Goal: Complete application form

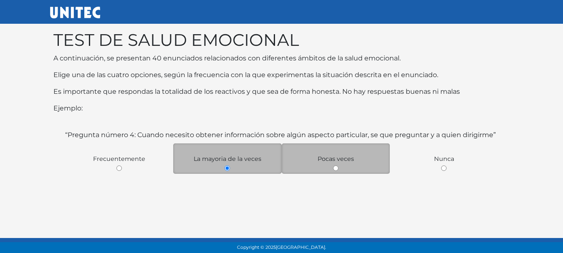
click at [337, 169] on input "radio" at bounding box center [335, 168] width 5 height 5
radio input "true"
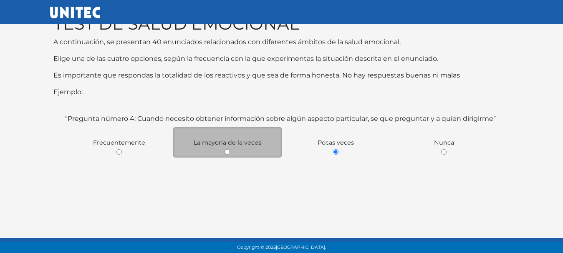
scroll to position [53, 0]
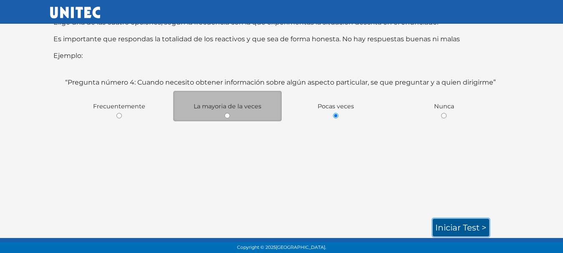
click at [457, 229] on link "Iniciar test >" at bounding box center [461, 228] width 56 height 18
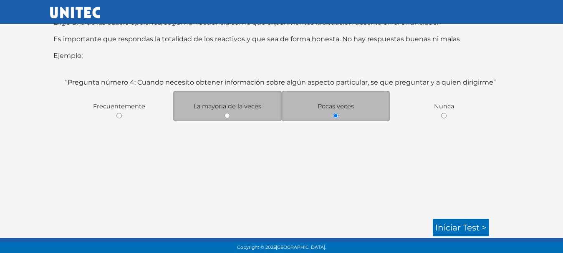
click at [351, 112] on div "Pocas veces" at bounding box center [336, 106] width 109 height 30
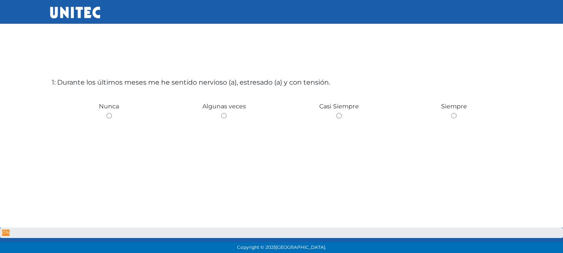
scroll to position [42, 0]
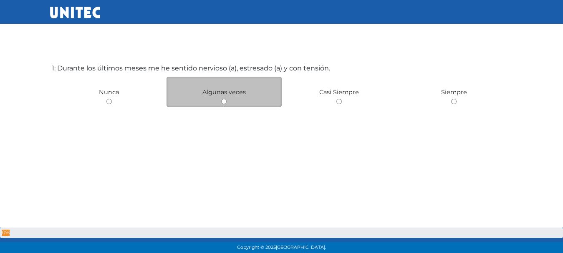
click at [231, 99] on div "Algunas veces" at bounding box center [224, 92] width 115 height 30
click at [225, 100] on input "radio" at bounding box center [223, 101] width 5 height 5
radio input "true"
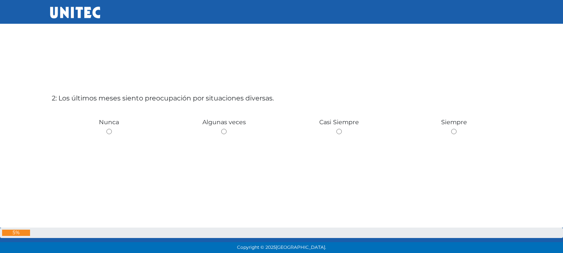
scroll to position [295, 0]
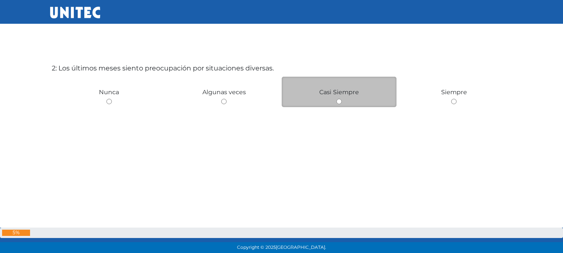
click at [347, 90] on span "Casi Siempre" at bounding box center [339, 92] width 40 height 8
click at [340, 100] on input "radio" at bounding box center [338, 101] width 5 height 5
radio input "true"
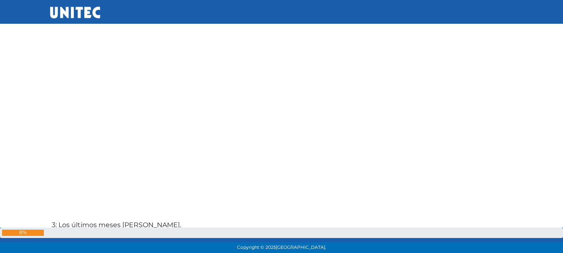
scroll to position [548, 0]
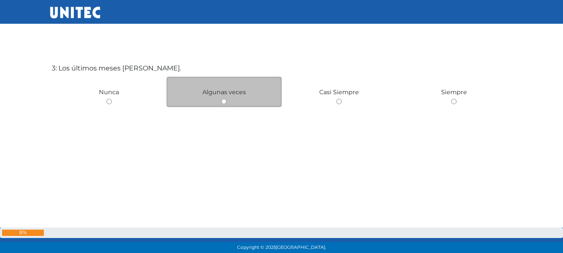
click at [224, 103] on input "radio" at bounding box center [223, 101] width 5 height 5
radio input "true"
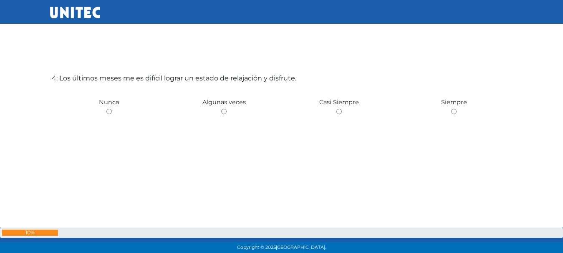
scroll to position [802, 0]
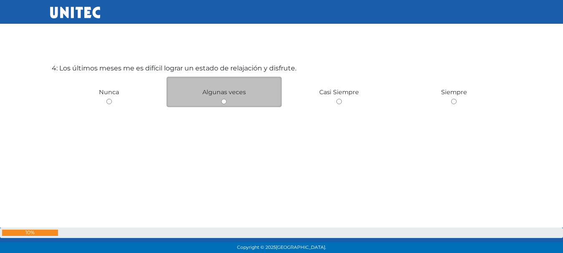
click at [225, 101] on input "radio" at bounding box center [223, 101] width 5 height 5
radio input "true"
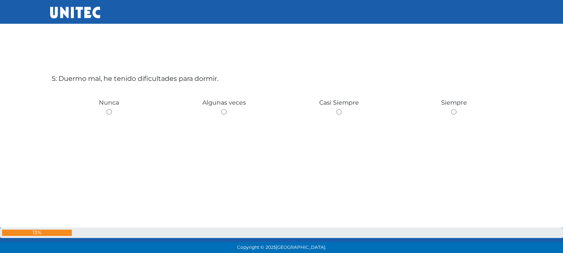
scroll to position [1055, 0]
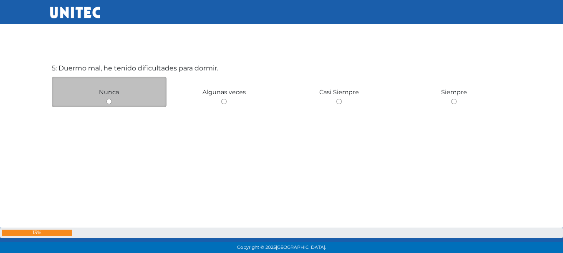
click at [116, 103] on div "Nunca" at bounding box center [109, 92] width 115 height 30
click at [114, 103] on div "Nunca" at bounding box center [109, 92] width 115 height 30
click at [111, 98] on div "Nunca" at bounding box center [109, 92] width 115 height 30
click at [111, 100] on input "radio" at bounding box center [108, 101] width 5 height 5
radio input "true"
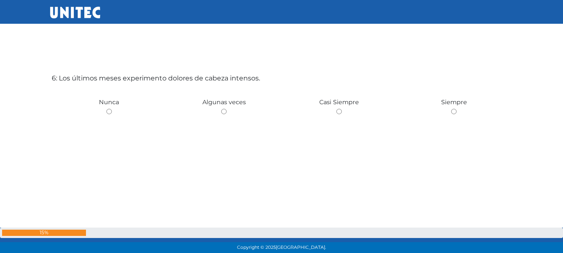
scroll to position [1309, 0]
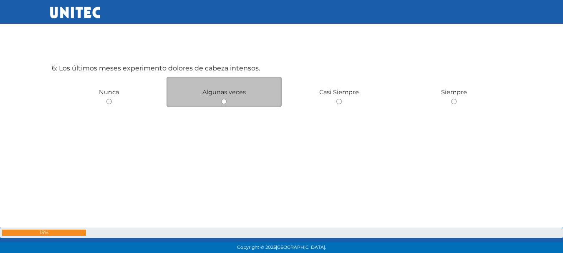
click at [222, 104] on input "radio" at bounding box center [223, 101] width 5 height 5
radio input "true"
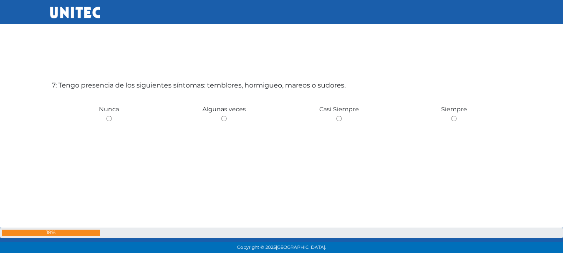
scroll to position [1562, 0]
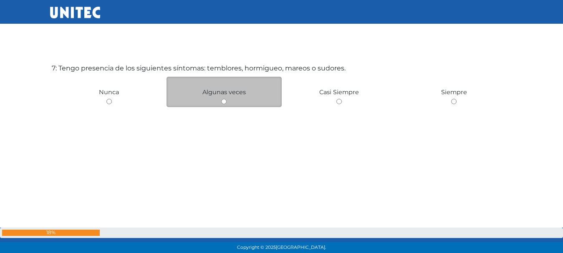
click at [222, 103] on input "radio" at bounding box center [223, 101] width 5 height 5
radio input "true"
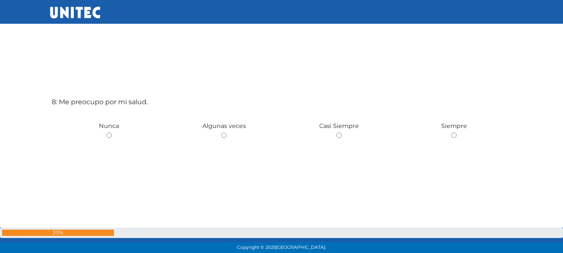
scroll to position [1815, 0]
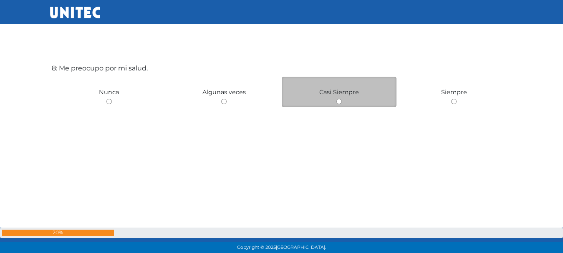
click at [337, 104] on input "radio" at bounding box center [338, 101] width 5 height 5
radio input "true"
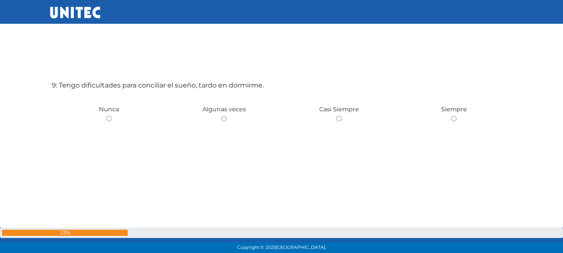
scroll to position [2069, 0]
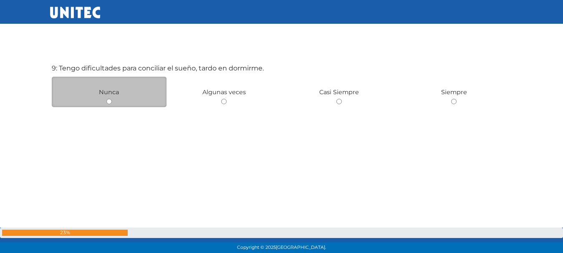
click at [110, 101] on input "radio" at bounding box center [108, 101] width 5 height 5
radio input "true"
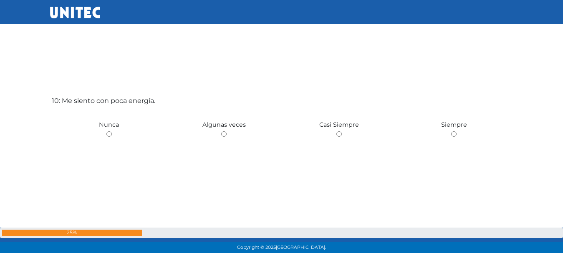
scroll to position [2322, 0]
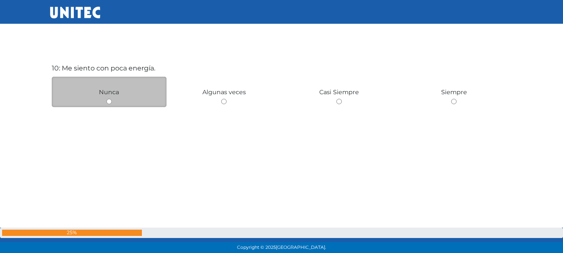
click at [106, 100] on input "radio" at bounding box center [108, 101] width 5 height 5
radio input "true"
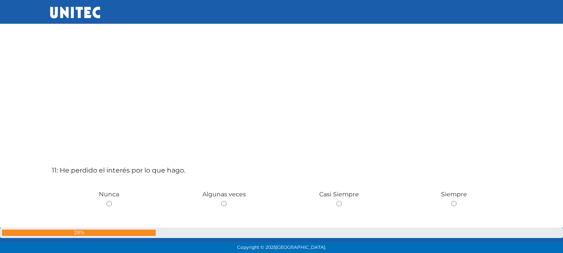
scroll to position [2575, 0]
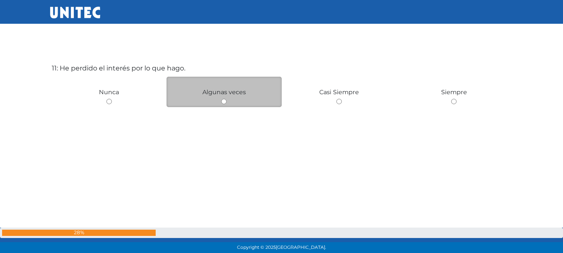
click at [225, 102] on input "radio" at bounding box center [223, 101] width 5 height 5
radio input "true"
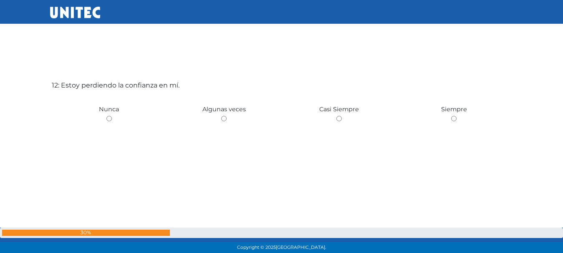
scroll to position [2829, 0]
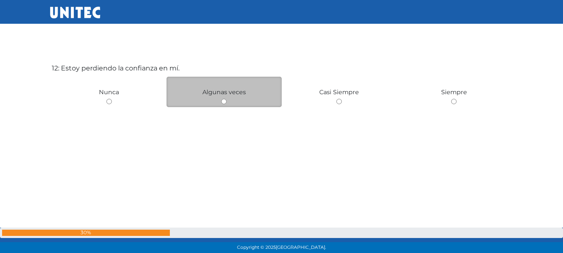
click at [223, 103] on input "radio" at bounding box center [223, 101] width 5 height 5
radio input "true"
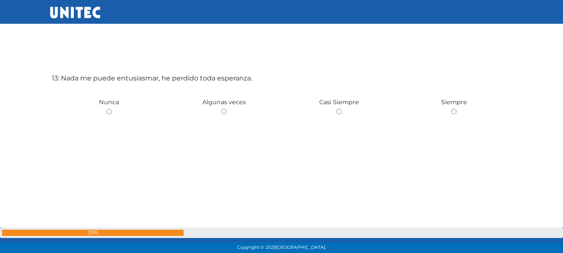
scroll to position [3082, 0]
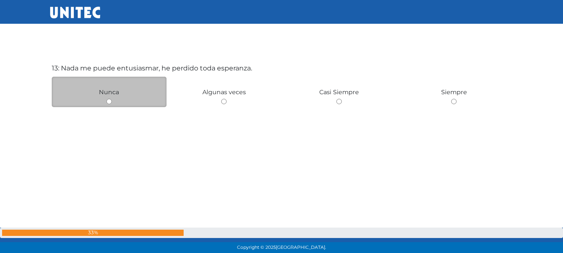
click at [108, 104] on input "radio" at bounding box center [108, 101] width 5 height 5
radio input "true"
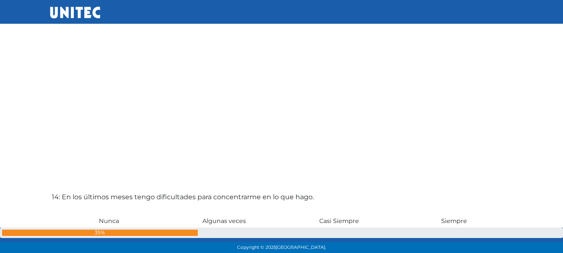
scroll to position [3336, 0]
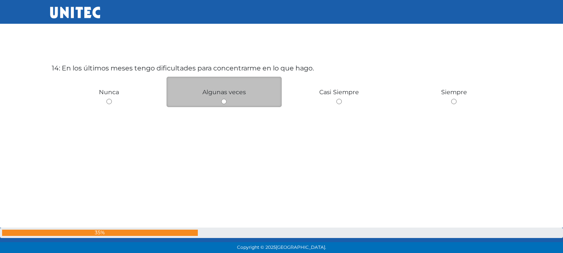
click at [225, 102] on input "radio" at bounding box center [223, 101] width 5 height 5
radio input "true"
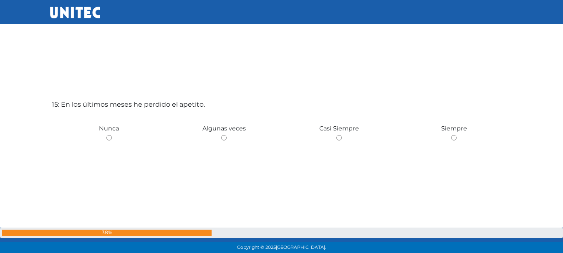
scroll to position [3589, 0]
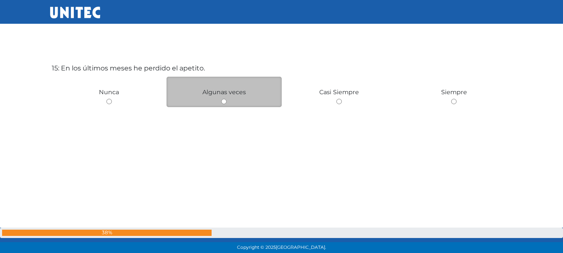
click at [228, 104] on div "Algunas veces" at bounding box center [224, 92] width 115 height 30
click at [225, 102] on input "radio" at bounding box center [223, 101] width 5 height 5
radio input "true"
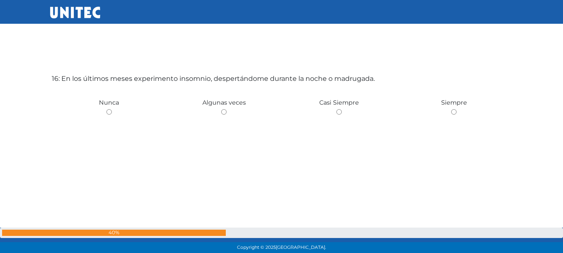
scroll to position [3842, 0]
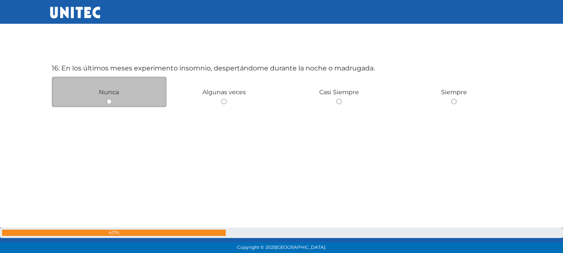
click at [109, 101] on input "radio" at bounding box center [108, 101] width 5 height 5
radio input "true"
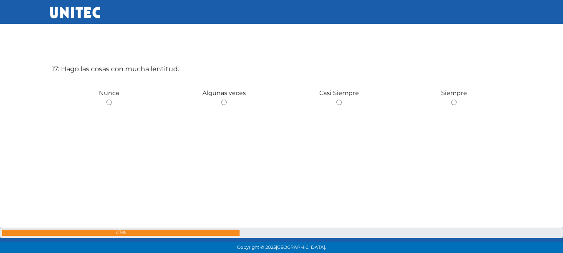
scroll to position [4096, 0]
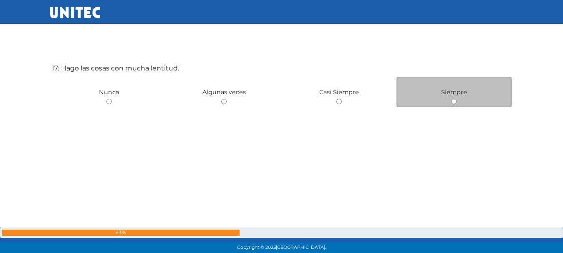
click at [453, 99] on input "radio" at bounding box center [453, 101] width 5 height 5
radio input "true"
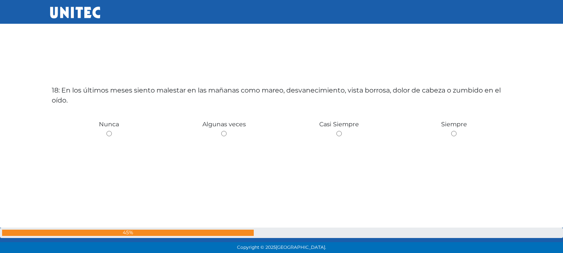
scroll to position [4349, 0]
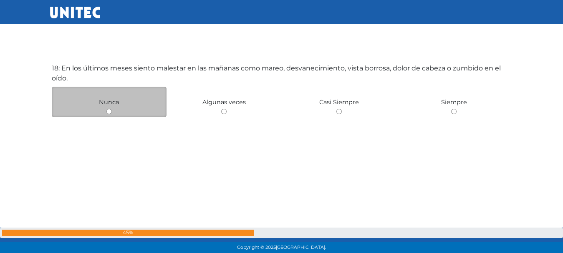
click at [114, 109] on div "Nunca" at bounding box center [109, 102] width 115 height 30
click at [106, 111] on input "radio" at bounding box center [108, 111] width 5 height 5
radio input "true"
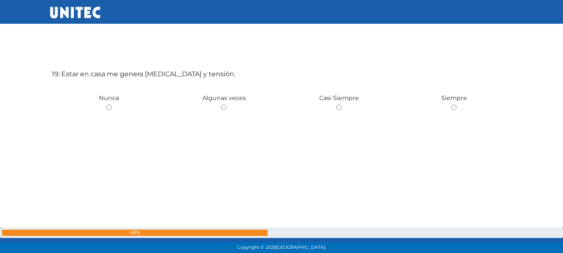
scroll to position [4602, 0]
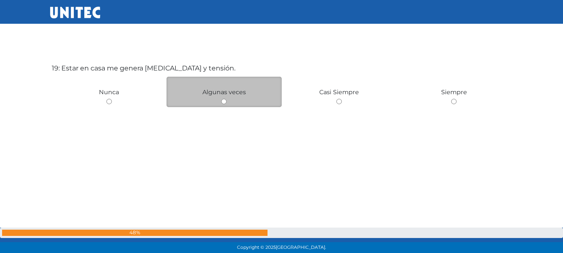
click at [221, 102] on input "radio" at bounding box center [223, 101] width 5 height 5
radio input "true"
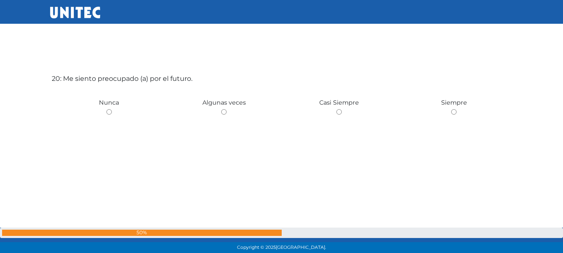
scroll to position [4856, 0]
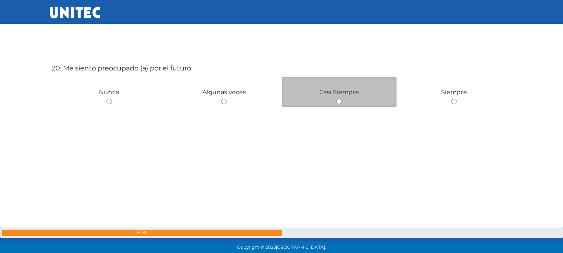
click at [342, 103] on div "Casi Siempre" at bounding box center [339, 92] width 115 height 30
click at [339, 101] on input "radio" at bounding box center [338, 101] width 5 height 5
radio input "true"
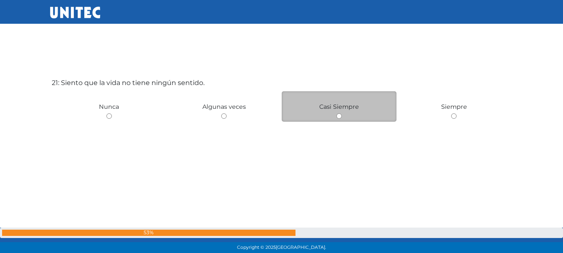
scroll to position [5109, 0]
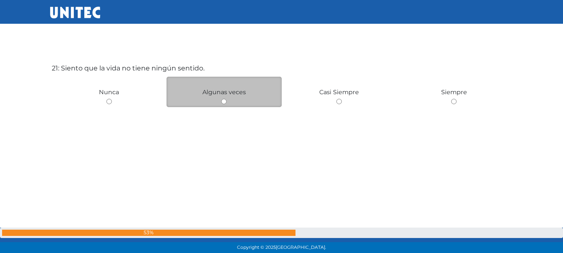
click at [222, 101] on input "radio" at bounding box center [223, 101] width 5 height 5
radio input "true"
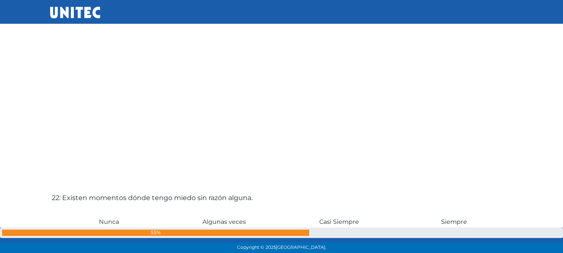
scroll to position [5362, 0]
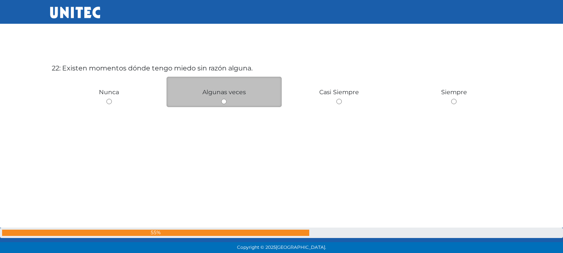
click at [225, 102] on input "radio" at bounding box center [223, 101] width 5 height 5
radio input "true"
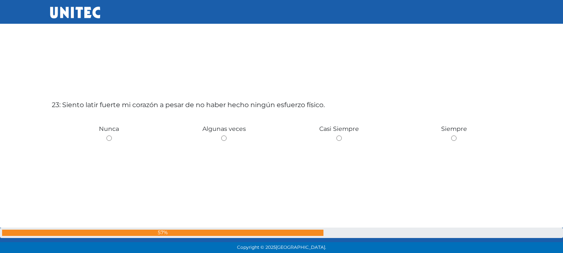
scroll to position [5616, 0]
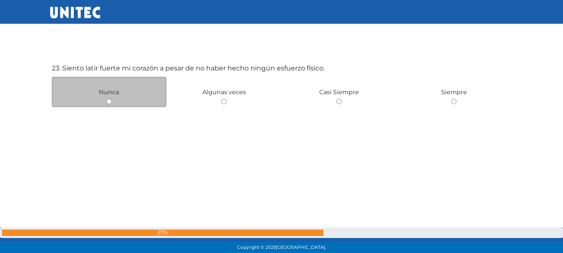
click at [107, 104] on input "radio" at bounding box center [108, 101] width 5 height 5
radio input "true"
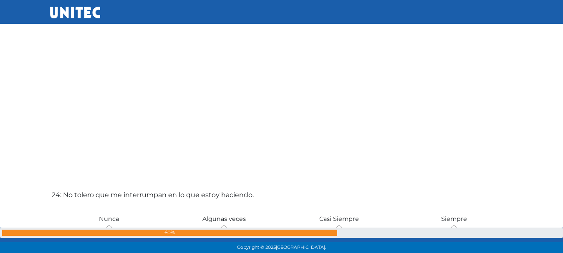
scroll to position [5869, 0]
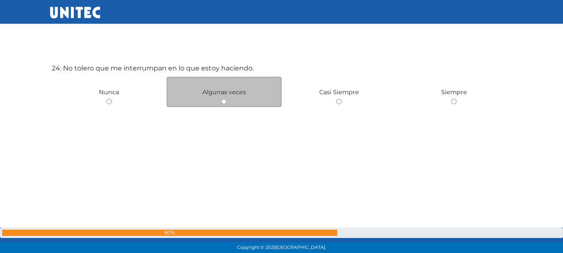
click at [206, 100] on div "Algunas veces" at bounding box center [224, 92] width 115 height 30
click at [224, 100] on input "radio" at bounding box center [223, 101] width 5 height 5
radio input "true"
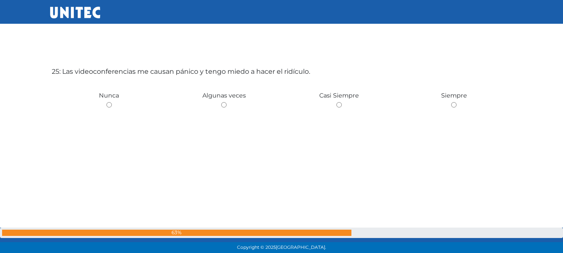
scroll to position [6123, 0]
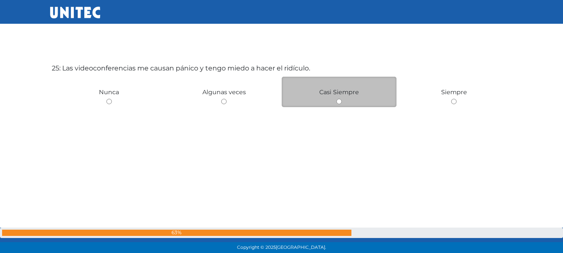
click at [337, 103] on input "radio" at bounding box center [338, 101] width 5 height 5
radio input "true"
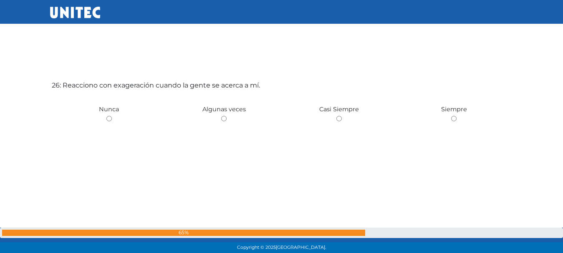
scroll to position [6376, 0]
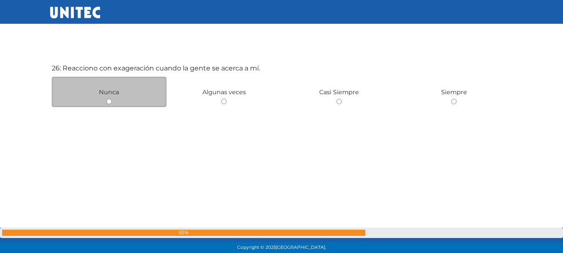
click at [110, 102] on input "radio" at bounding box center [108, 101] width 5 height 5
radio input "true"
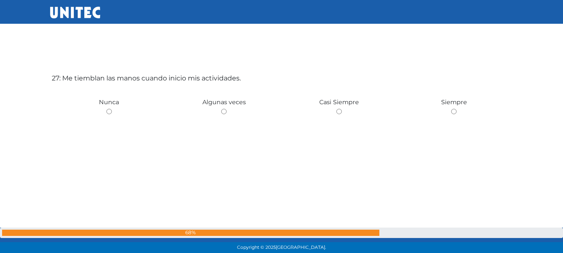
scroll to position [6629, 0]
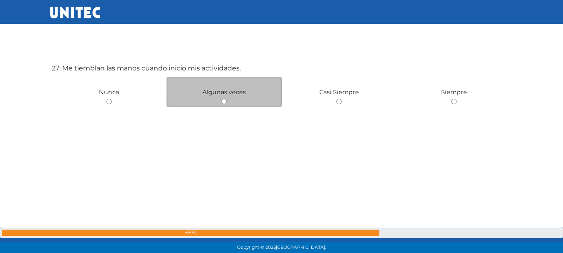
click at [217, 106] on div "Algunas veces" at bounding box center [224, 92] width 115 height 30
click at [225, 100] on input "radio" at bounding box center [223, 101] width 5 height 5
radio input "true"
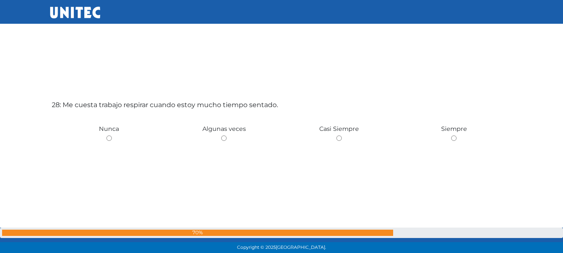
scroll to position [6883, 0]
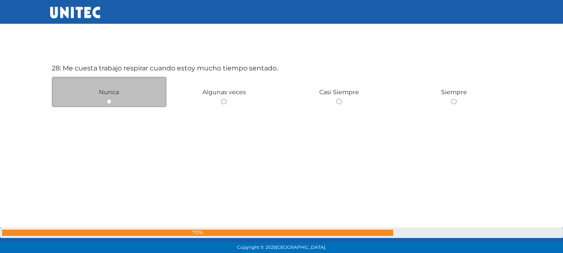
click at [108, 106] on div "Nunca" at bounding box center [109, 92] width 115 height 30
click at [108, 99] on input "radio" at bounding box center [108, 101] width 5 height 5
radio input "true"
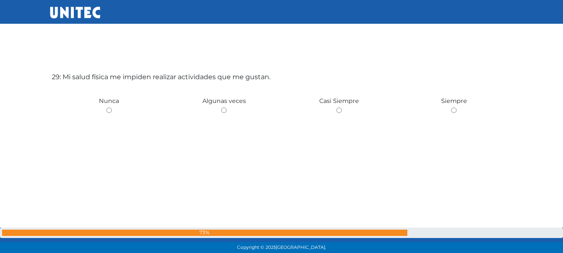
scroll to position [7136, 0]
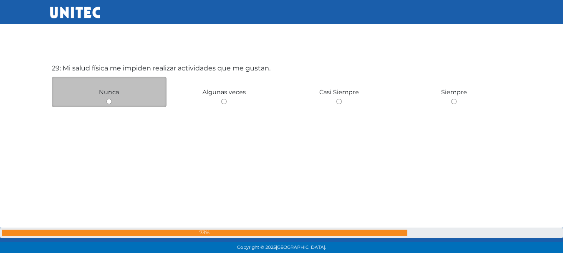
click at [105, 101] on div "Nunca" at bounding box center [109, 92] width 115 height 30
click at [106, 101] on input "radio" at bounding box center [108, 101] width 5 height 5
radio input "true"
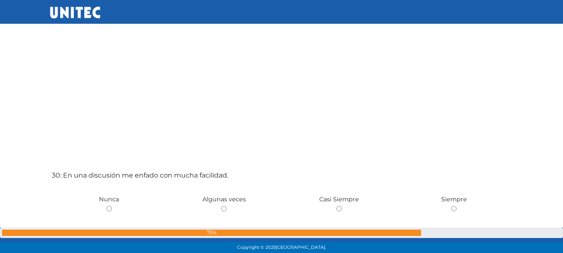
scroll to position [7389, 0]
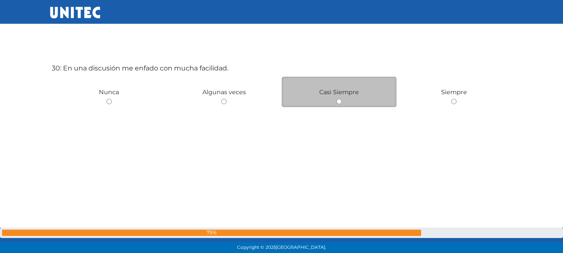
click at [339, 97] on div "Casi Siempre" at bounding box center [339, 92] width 115 height 30
click at [339, 106] on div "Casi Siempre" at bounding box center [339, 92] width 115 height 30
click at [339, 101] on input "radio" at bounding box center [338, 101] width 5 height 5
radio input "true"
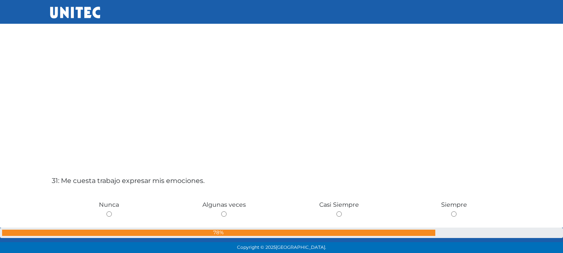
scroll to position [7643, 0]
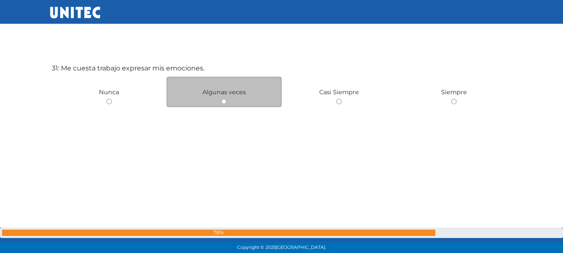
click at [224, 103] on input "radio" at bounding box center [223, 101] width 5 height 5
radio input "true"
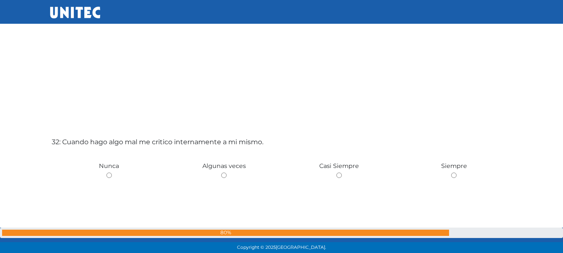
scroll to position [7896, 0]
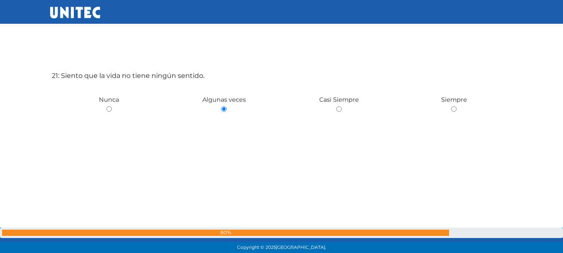
drag, startPoint x: 454, startPoint y: 108, endPoint x: 455, endPoint y: 101, distance: 6.9
click at [455, 101] on div "1: Durante los últimos meses me he sentido nervioso (a), estresado (a) y con te…" at bounding box center [281, 134] width 463 height 10388
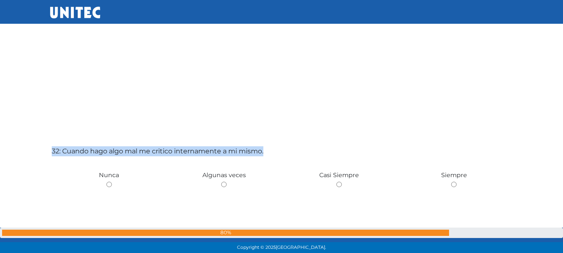
scroll to position [7830, 0]
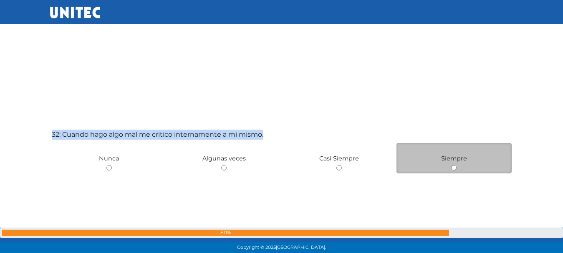
click at [455, 167] on input "radio" at bounding box center [453, 167] width 5 height 5
radio input "true"
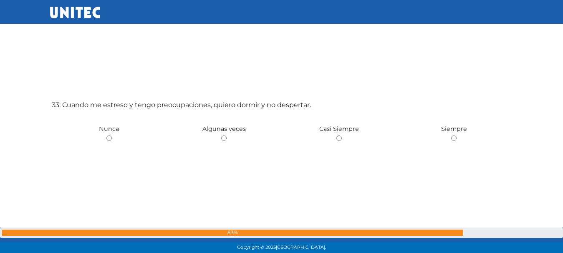
scroll to position [8149, 0]
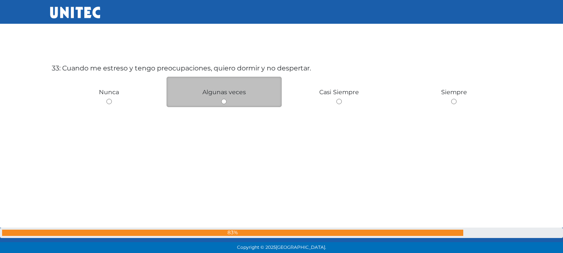
click at [226, 102] on input "radio" at bounding box center [223, 101] width 5 height 5
radio input "true"
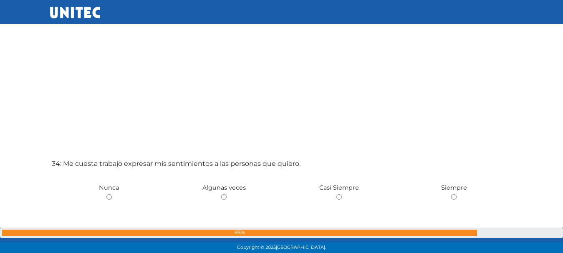
scroll to position [8403, 0]
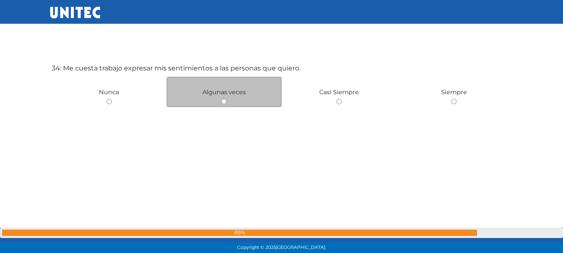
click at [221, 102] on input "radio" at bounding box center [223, 101] width 5 height 5
radio input "true"
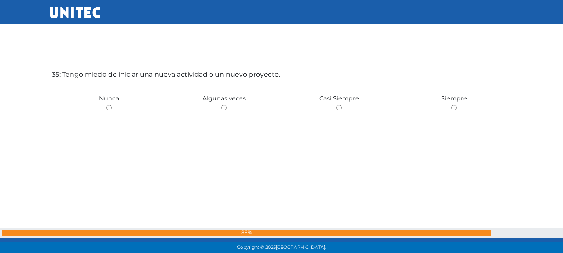
scroll to position [8656, 0]
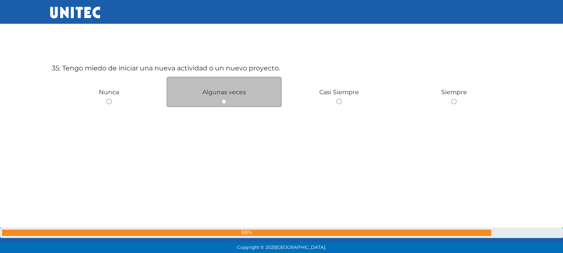
click at [232, 87] on div "Algunas veces" at bounding box center [224, 92] width 115 height 30
click at [221, 101] on div "Algunas veces" at bounding box center [224, 92] width 115 height 30
click at [227, 100] on input "radio" at bounding box center [223, 101] width 5 height 5
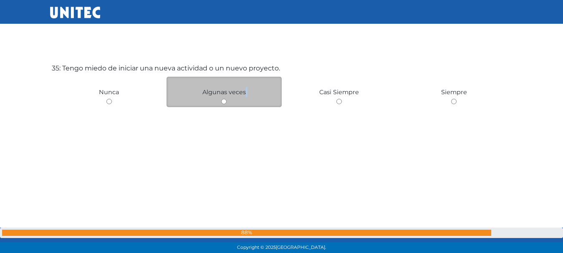
radio input "true"
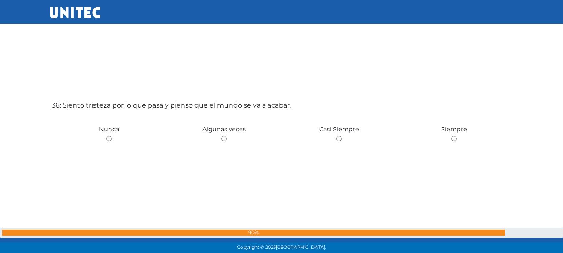
scroll to position [8910, 0]
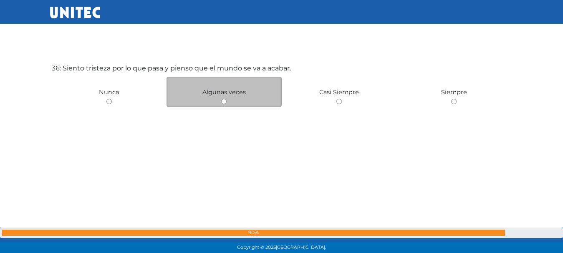
click at [225, 104] on div "Algunas veces" at bounding box center [224, 92] width 115 height 30
click at [225, 101] on input "radio" at bounding box center [223, 101] width 5 height 5
radio input "true"
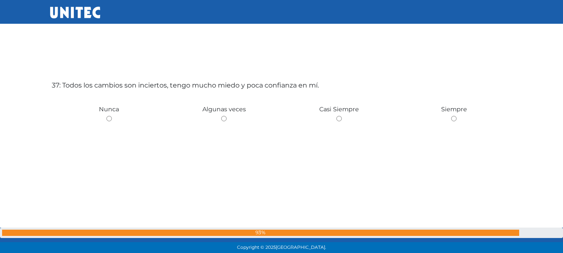
scroll to position [9163, 0]
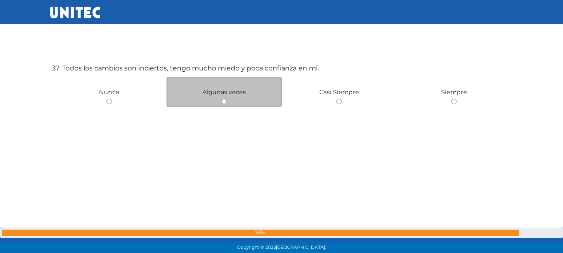
click at [222, 101] on input "radio" at bounding box center [223, 101] width 5 height 5
radio input "true"
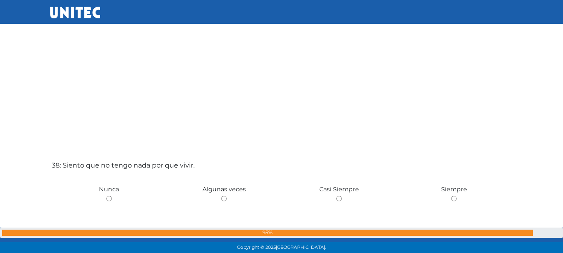
scroll to position [9416, 0]
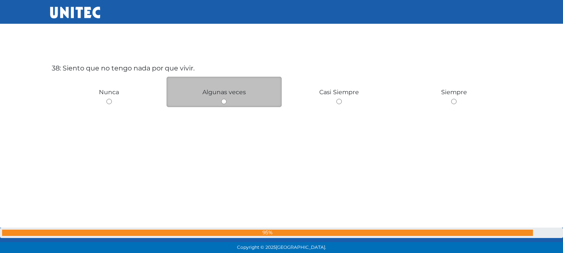
click at [225, 101] on input "radio" at bounding box center [223, 101] width 5 height 5
radio input "true"
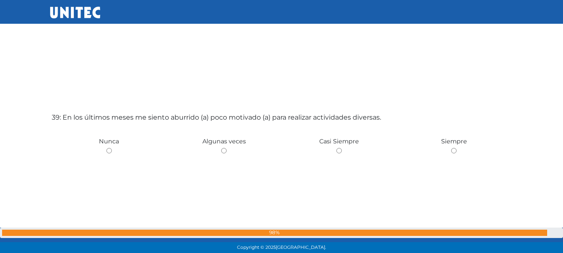
scroll to position [9670, 0]
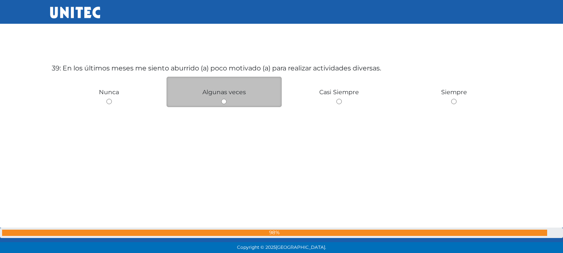
click at [222, 103] on input "radio" at bounding box center [223, 101] width 5 height 5
radio input "true"
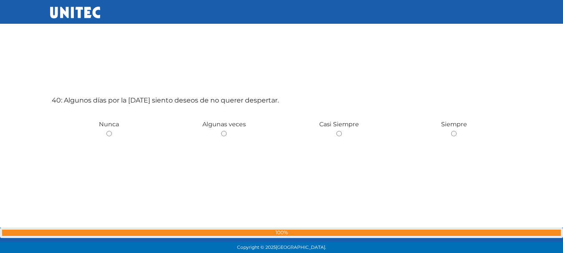
scroll to position [9923, 0]
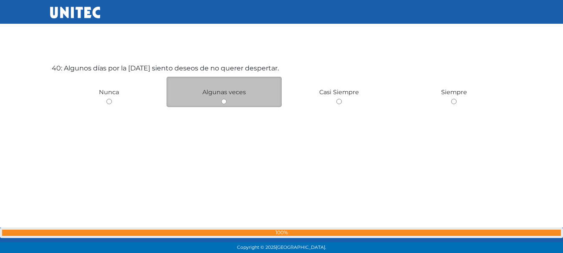
click at [224, 102] on input "radio" at bounding box center [223, 101] width 5 height 5
radio input "true"
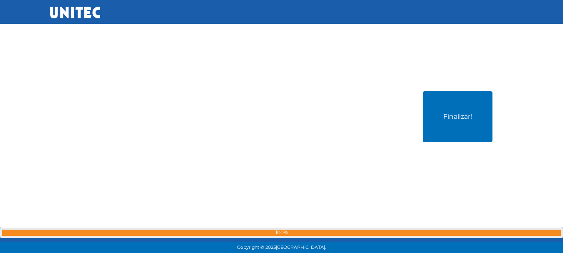
scroll to position [10176, 0]
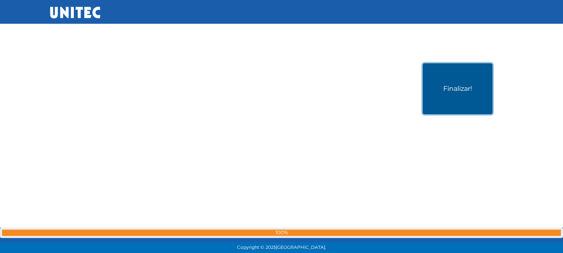
click at [449, 86] on button "Finalizar!" at bounding box center [458, 88] width 70 height 51
